Goal: Information Seeking & Learning: Learn about a topic

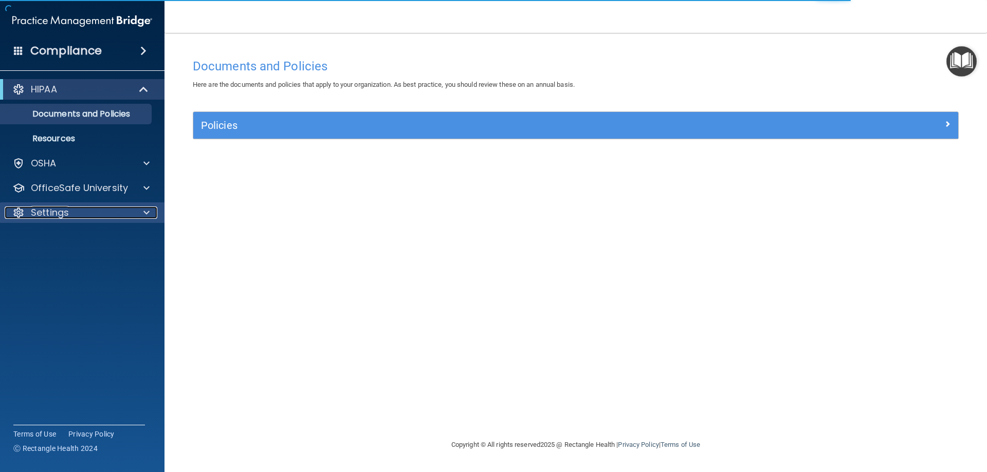
click at [143, 212] on div at bounding box center [145, 213] width 26 height 12
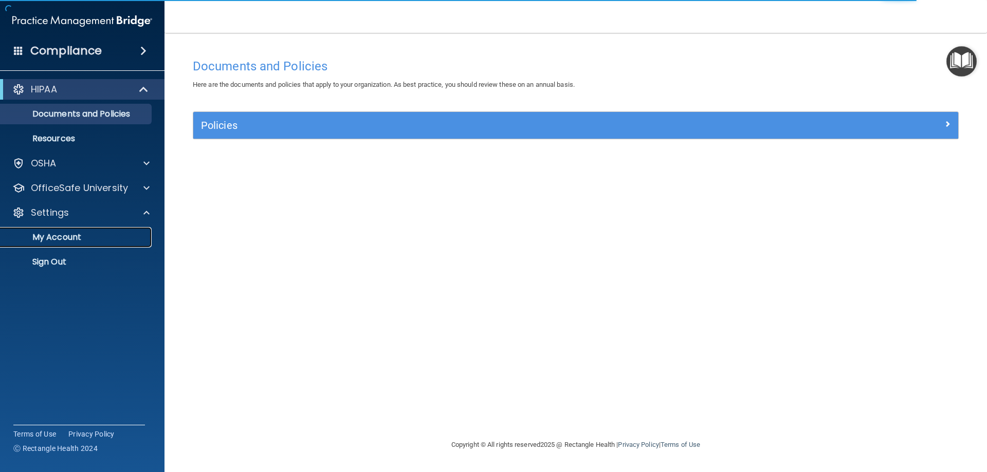
click at [61, 239] on p "My Account" at bounding box center [77, 237] width 140 height 10
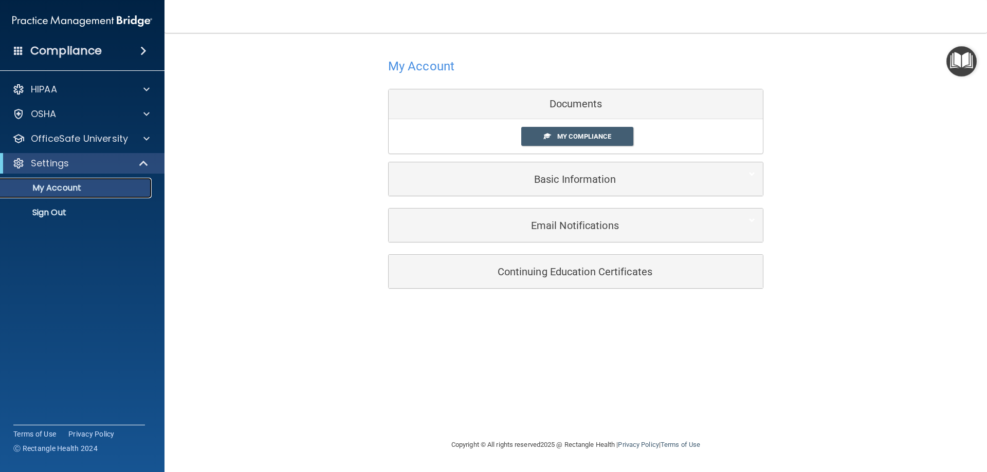
click at [66, 190] on p "My Account" at bounding box center [77, 188] width 140 height 10
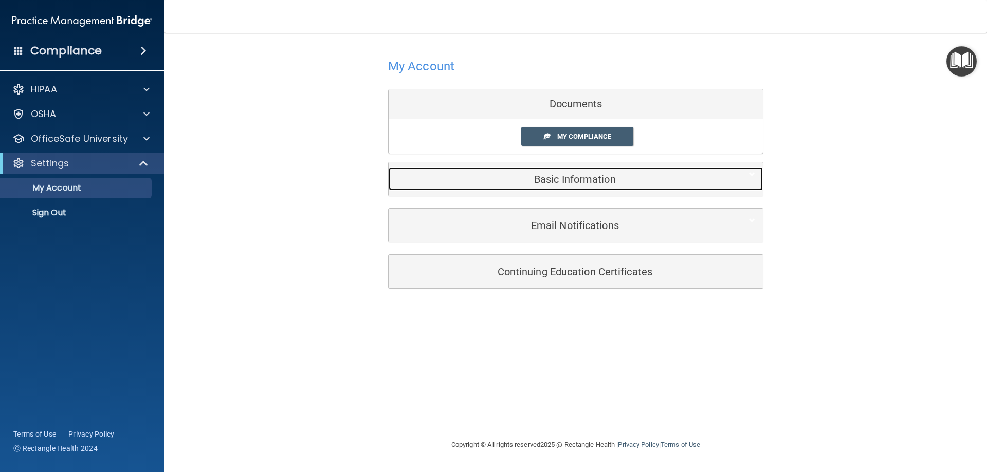
click at [584, 177] on h5 "Basic Information" at bounding box center [559, 179] width 327 height 11
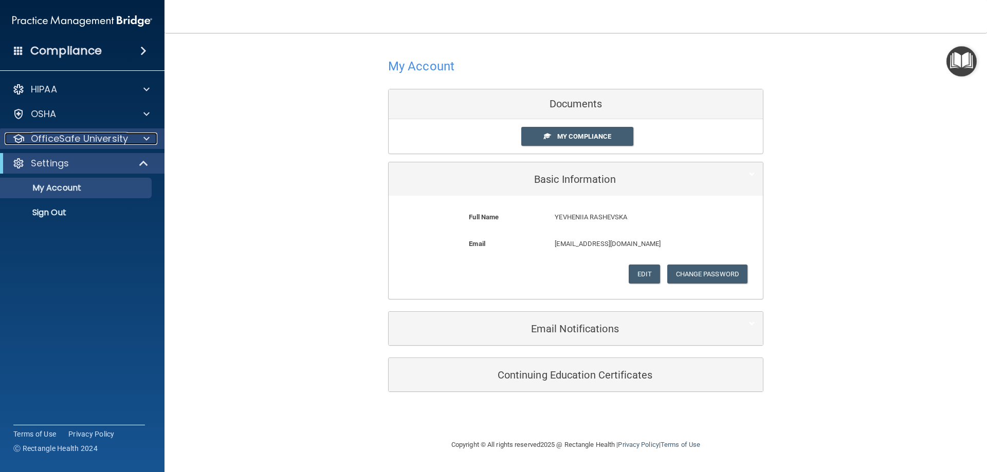
click at [145, 143] on span at bounding box center [146, 139] width 6 height 12
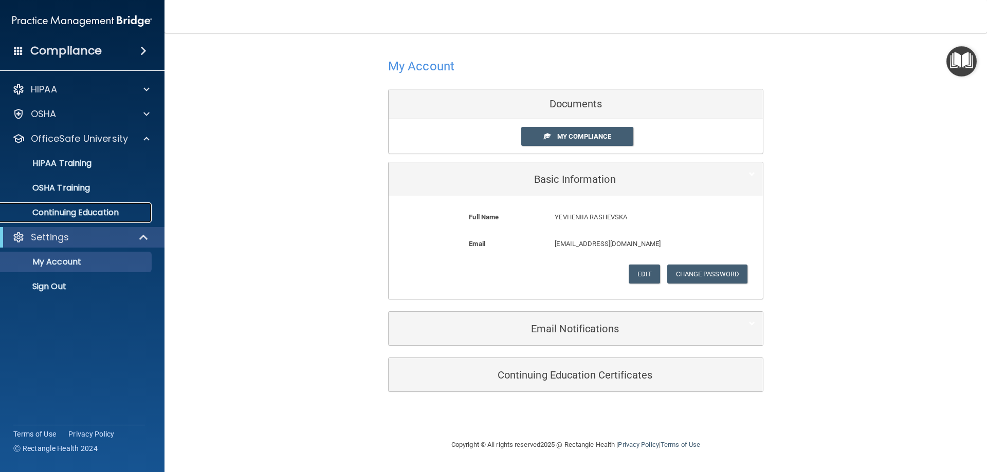
click at [95, 211] on p "Continuing Education" at bounding box center [77, 213] width 140 height 10
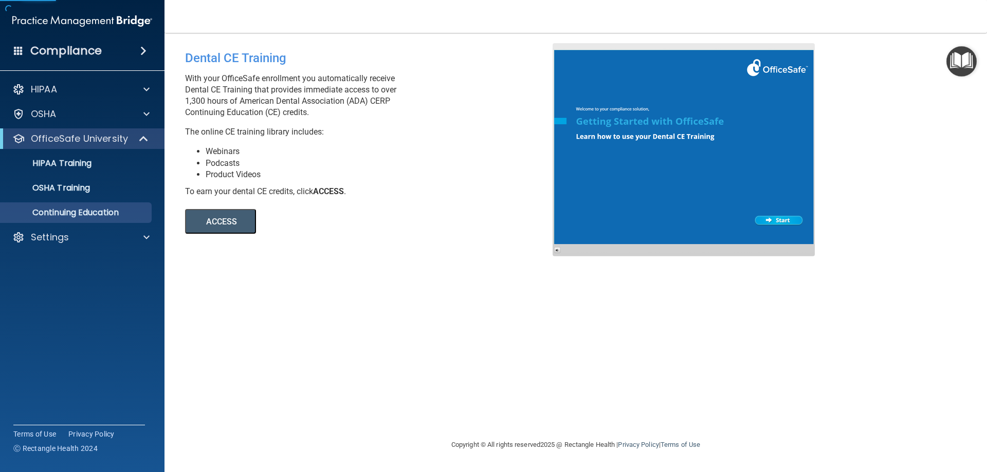
click at [213, 226] on button "ACCESS" at bounding box center [220, 221] width 71 height 25
